Goal: Transaction & Acquisition: Purchase product/service

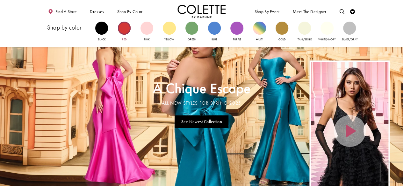
click at [126, 29] on div "Primary block" at bounding box center [124, 28] width 13 height 13
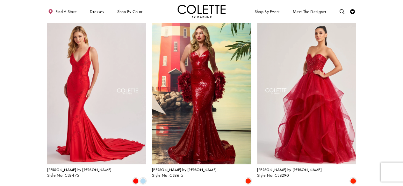
scroll to position [383, 0]
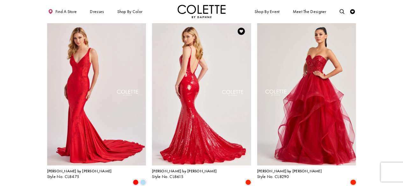
click at [203, 88] on img "Visit Colette by Daphne Style No. CL8615 Page" at bounding box center [201, 94] width 99 height 144
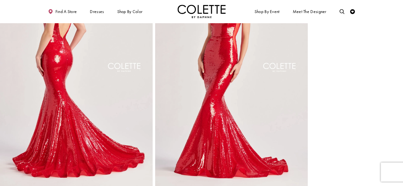
scroll to position [294, 0]
